Goal: Use online tool/utility

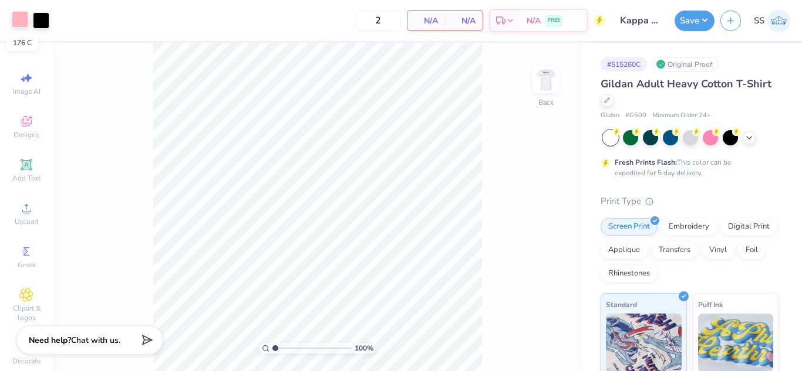
click at [23, 16] on div at bounding box center [20, 19] width 16 height 16
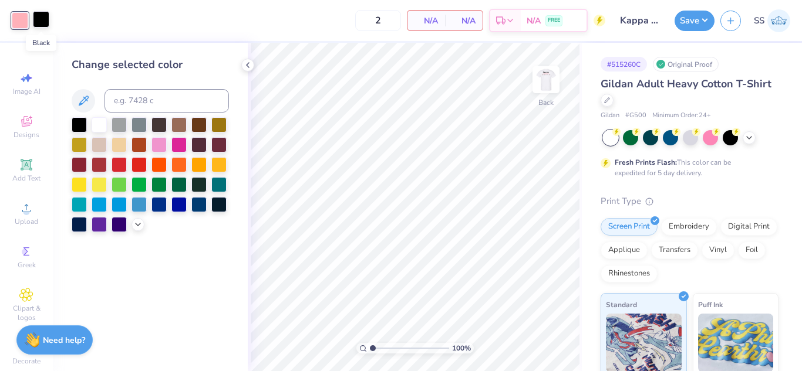
click at [35, 20] on div at bounding box center [41, 19] width 16 height 16
click at [157, 123] on div at bounding box center [158, 123] width 15 height 15
click at [82, 121] on div at bounding box center [79, 123] width 15 height 15
click at [21, 24] on div at bounding box center [20, 19] width 16 height 16
click at [98, 200] on div at bounding box center [99, 203] width 15 height 15
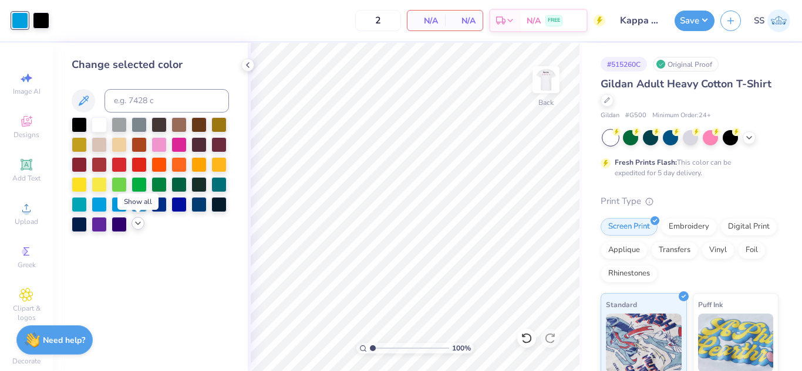
click at [136, 225] on icon at bounding box center [137, 223] width 9 height 9
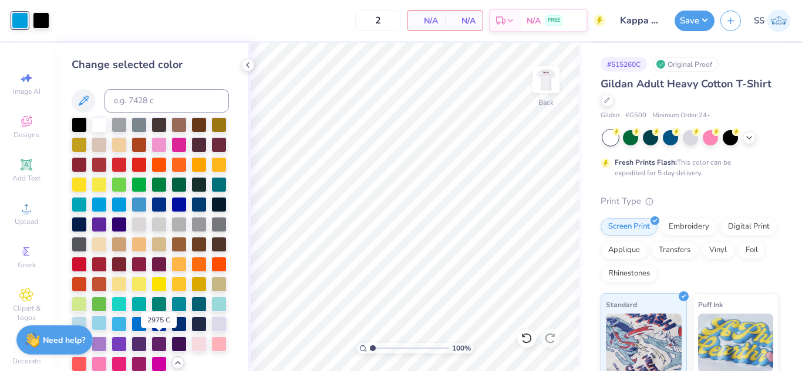
click at [107, 331] on div at bounding box center [99, 323] width 15 height 15
click at [536, 91] on img at bounding box center [545, 79] width 47 height 47
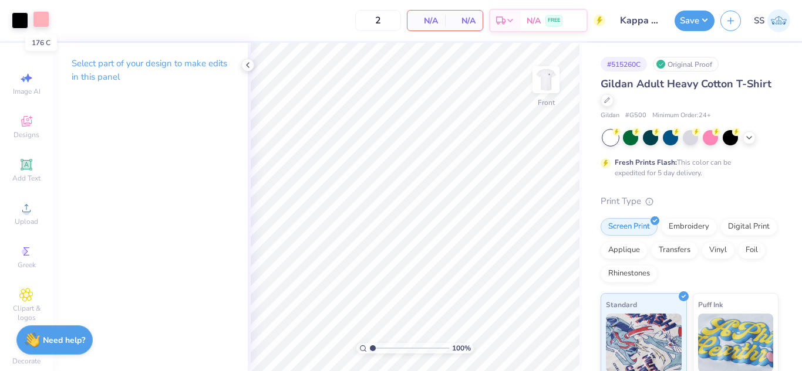
click at [42, 18] on div at bounding box center [41, 19] width 16 height 16
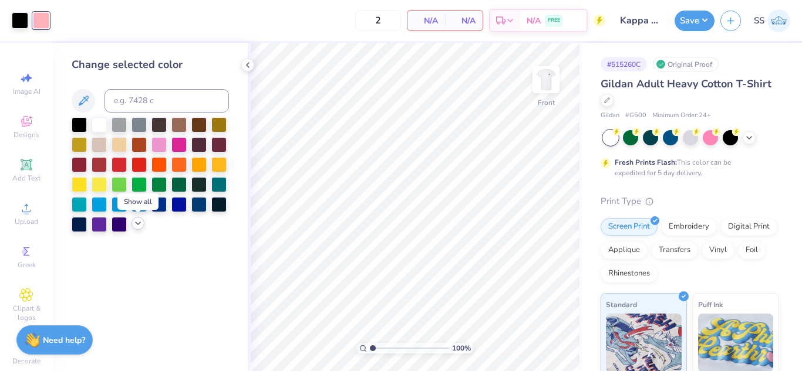
click at [139, 224] on polyline at bounding box center [138, 223] width 5 height 2
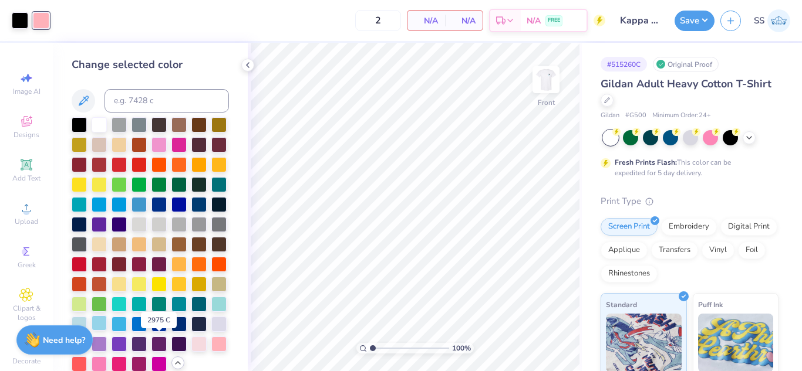
click at [107, 331] on div at bounding box center [99, 323] width 15 height 15
click at [690, 26] on button "Save" at bounding box center [694, 19] width 40 height 21
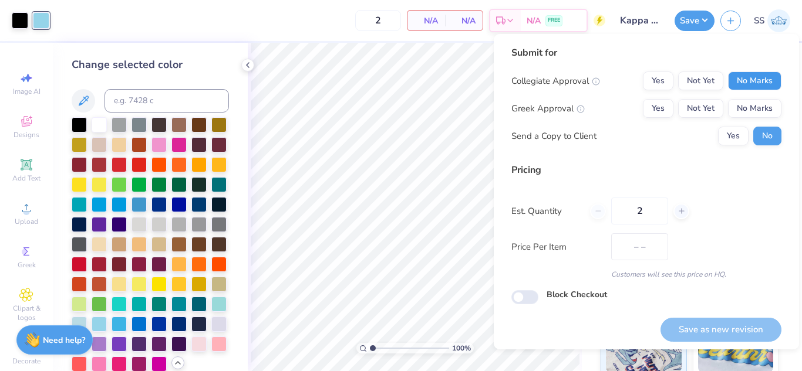
click at [739, 79] on button "No Marks" at bounding box center [754, 81] width 53 height 19
click at [694, 105] on button "Not Yet" at bounding box center [700, 108] width 45 height 19
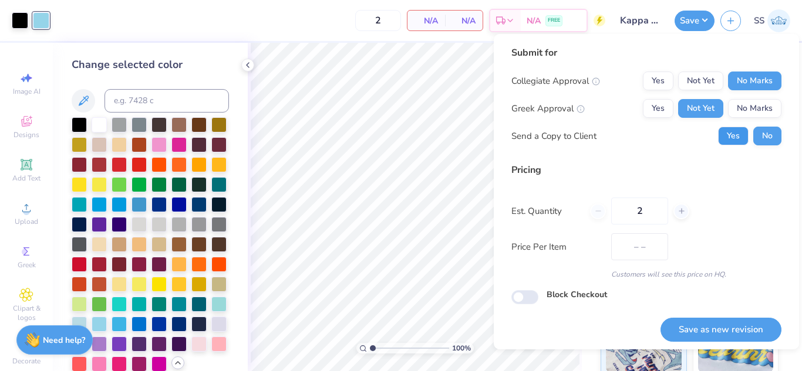
click at [728, 133] on button "Yes" at bounding box center [733, 136] width 31 height 19
click at [732, 322] on button "Save as new revision" at bounding box center [720, 330] width 121 height 24
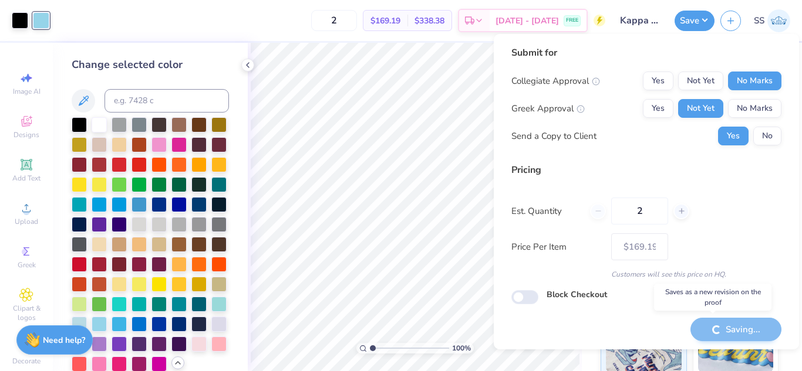
type input "$169.19"
